Goal: Task Accomplishment & Management: Use online tool/utility

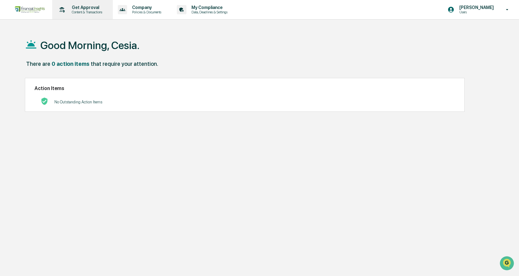
click at [99, 13] on p "Content & Transactions" at bounding box center [86, 12] width 39 height 4
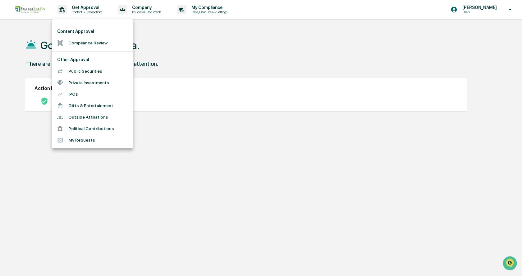
drag, startPoint x: 91, startPoint y: 43, endPoint x: 131, endPoint y: 59, distance: 42.7
click at [131, 59] on ul "Content Approval Compliance Review Other Approval Public Securities Private Inv…" at bounding box center [92, 83] width 81 height 129
click at [86, 47] on li "Compliance Review" at bounding box center [92, 43] width 81 height 12
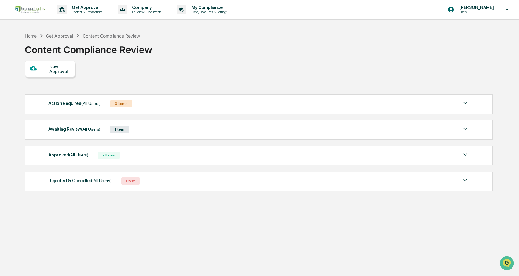
click at [101, 155] on div "7 Items" at bounding box center [109, 155] width 22 height 7
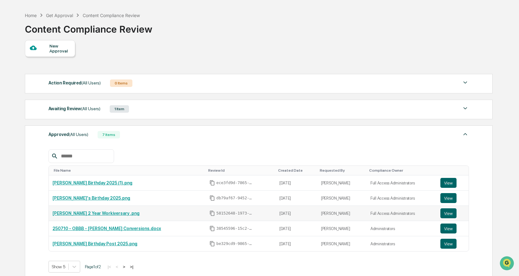
scroll to position [31, 0]
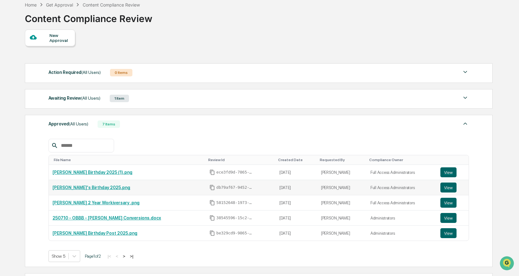
click at [95, 187] on link "[PERSON_NAME]'s Birthday 2025.png" at bounding box center [92, 187] width 78 height 5
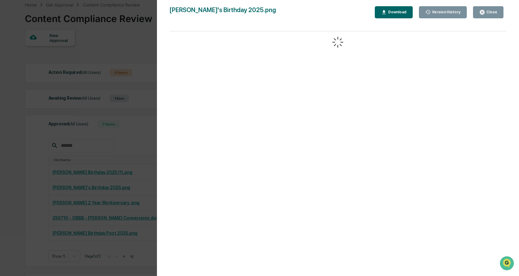
click at [394, 12] on div "Download" at bounding box center [397, 12] width 20 height 4
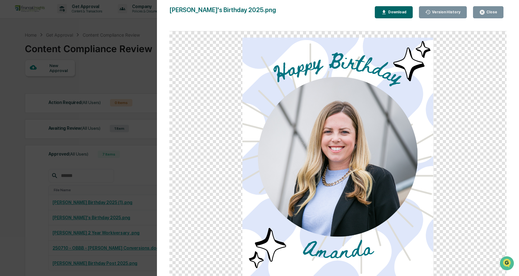
scroll to position [0, 0]
click at [495, 12] on div "Close" at bounding box center [491, 12] width 12 height 4
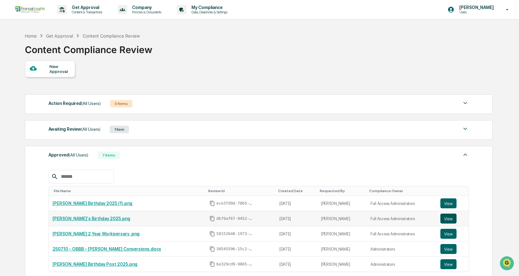
click at [442, 219] on button "View" at bounding box center [448, 219] width 16 height 10
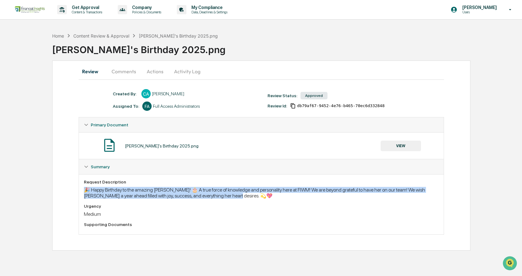
drag, startPoint x: 191, startPoint y: 200, endPoint x: 83, endPoint y: 189, distance: 108.7
click at [83, 189] on div "Request Description 🎉 Happy Birthday to the amazing [PERSON_NAME]! 🎂 A true for…" at bounding box center [261, 204] width 365 height 60
copy div "🎉 Happy Birthday to the amazing [PERSON_NAME]! 🎂 A true force of knowledge and …"
click at [250, 192] on div "🎉 Happy Birthday to the amazing [PERSON_NAME]! 🎂 A true force of knowledge and …" at bounding box center [261, 193] width 355 height 12
drag, startPoint x: 246, startPoint y: 196, endPoint x: 84, endPoint y: 190, distance: 162.1
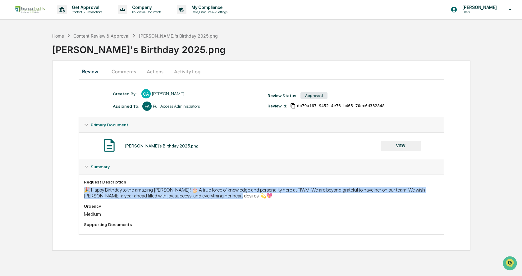
click at [84, 190] on div "🎉 Happy Birthday to the amazing [PERSON_NAME]! 🎂 A true force of knowledge and …" at bounding box center [261, 193] width 355 height 12
copy div "🎉 Happy Birthday to the amazing [PERSON_NAME]! 🎂 A true force of knowledge and …"
